Goal: Information Seeking & Learning: Learn about a topic

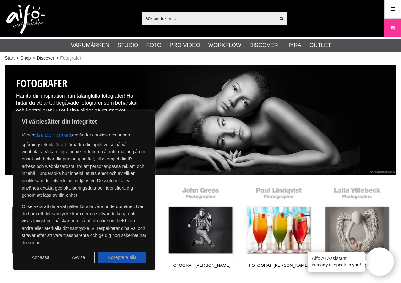
click at [116, 257] on button "Acceptera alla" at bounding box center [122, 257] width 49 height 12
checkbox input "true"
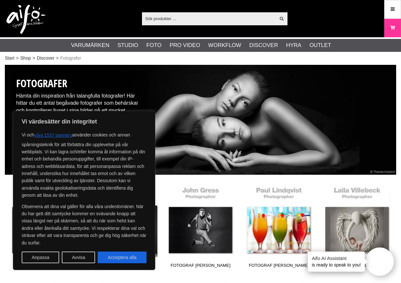
checkbox input "true"
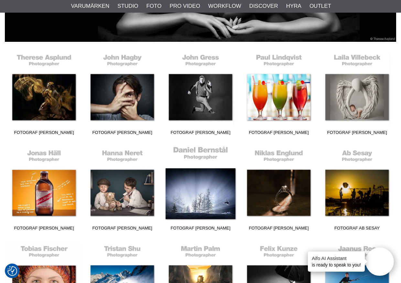
scroll to position [133, 0]
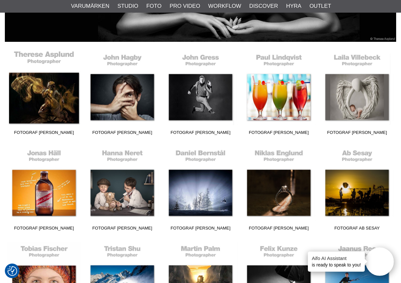
click at [39, 104] on link "Fotograf [PERSON_NAME]" at bounding box center [44, 93] width 78 height 87
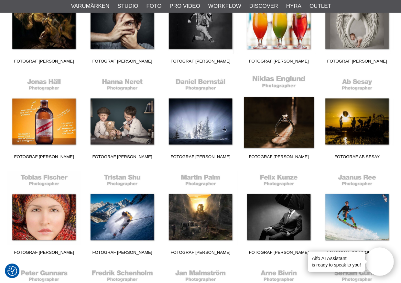
scroll to position [204, 0]
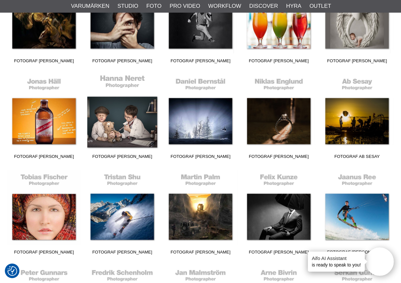
click at [127, 126] on link "Fotograf [PERSON_NAME]" at bounding box center [122, 117] width 78 height 87
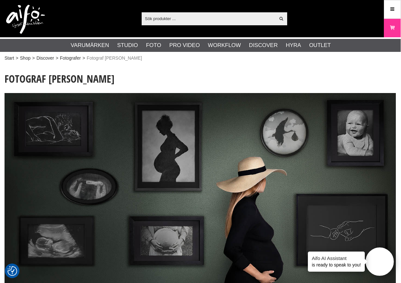
scroll to position [0, 0]
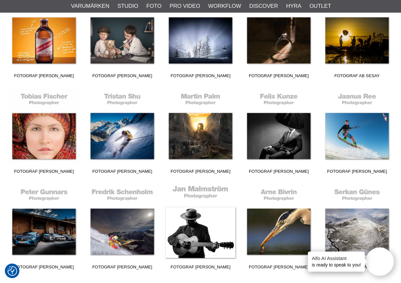
scroll to position [278, 0]
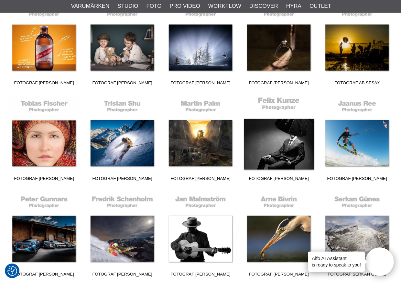
click at [284, 150] on link "Fotograf [PERSON_NAME]" at bounding box center [279, 139] width 78 height 87
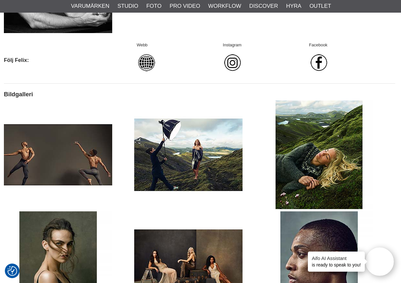
scroll to position [381, 1]
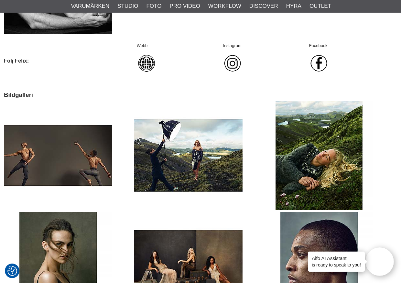
click at [313, 176] on img at bounding box center [319, 155] width 108 height 108
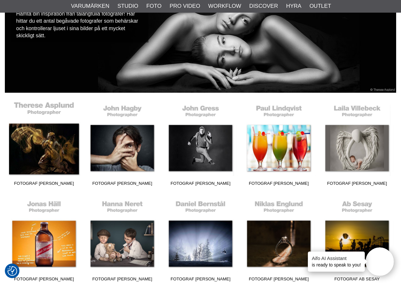
scroll to position [82, 0]
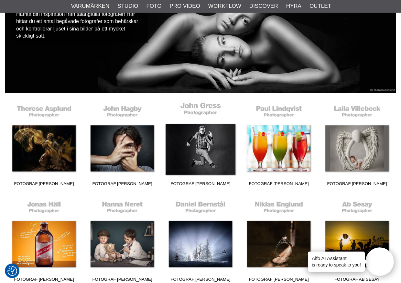
click at [193, 140] on link "Fotograf [PERSON_NAME]" at bounding box center [201, 145] width 78 height 87
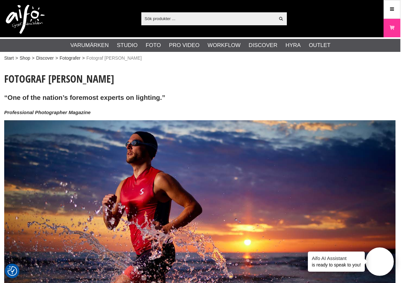
scroll to position [0, 1]
